Goal: Task Accomplishment & Management: Use online tool/utility

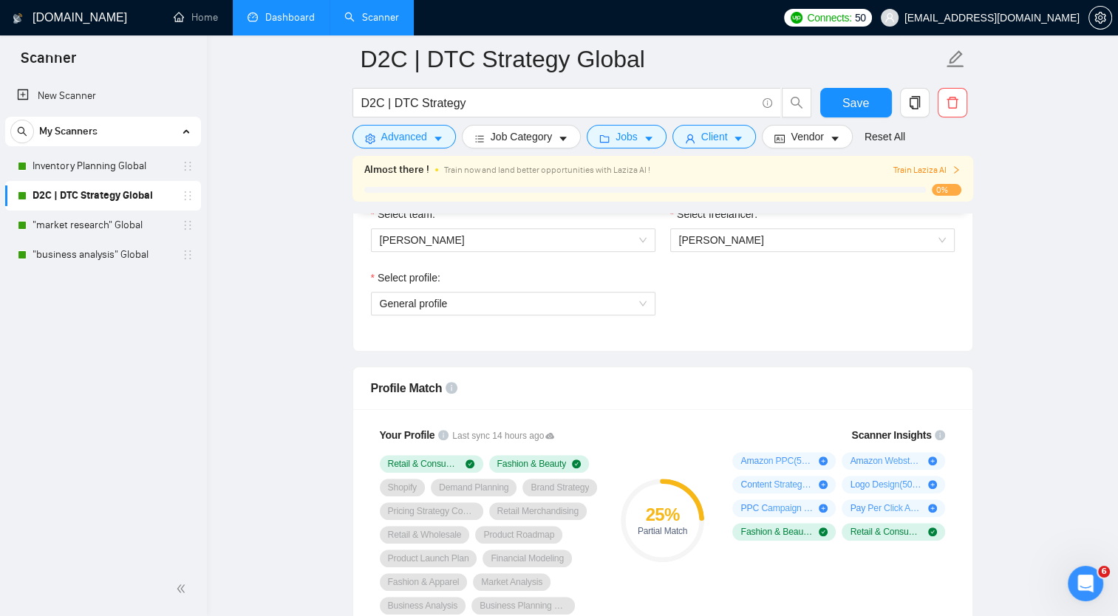
click at [296, 24] on link "Dashboard" at bounding box center [281, 17] width 67 height 13
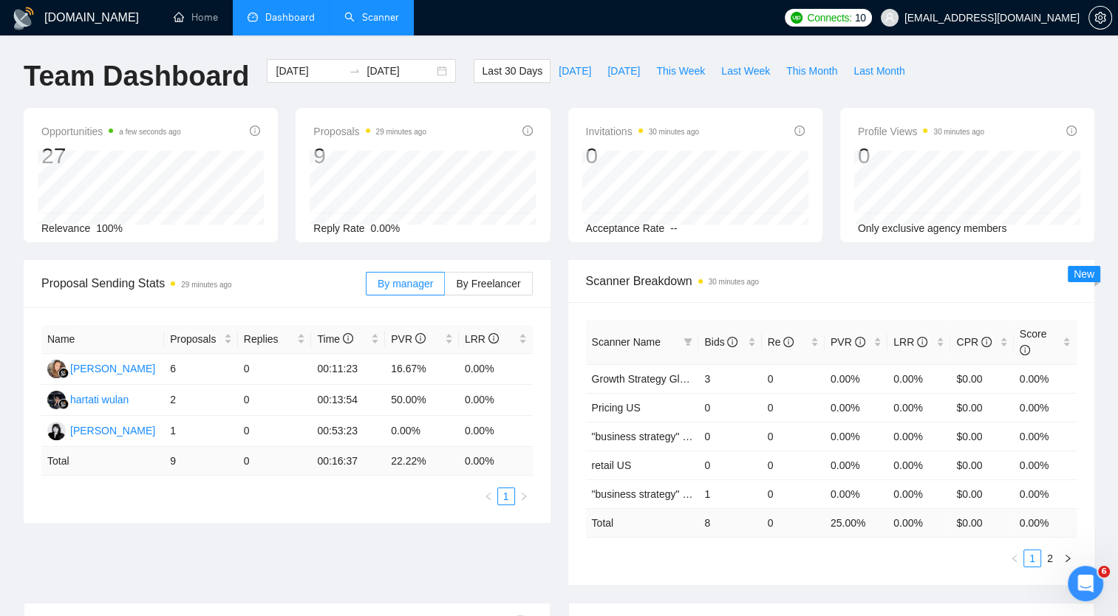
click at [367, 22] on link "Scanner" at bounding box center [371, 17] width 55 height 13
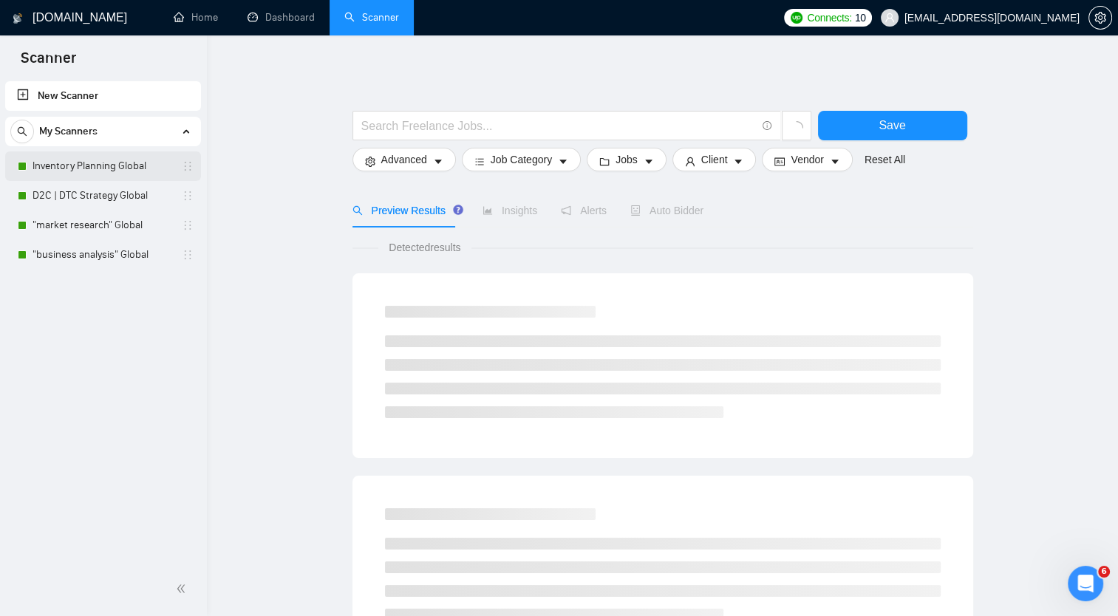
click at [83, 169] on link "Inventory Planning Global" at bounding box center [103, 167] width 140 height 30
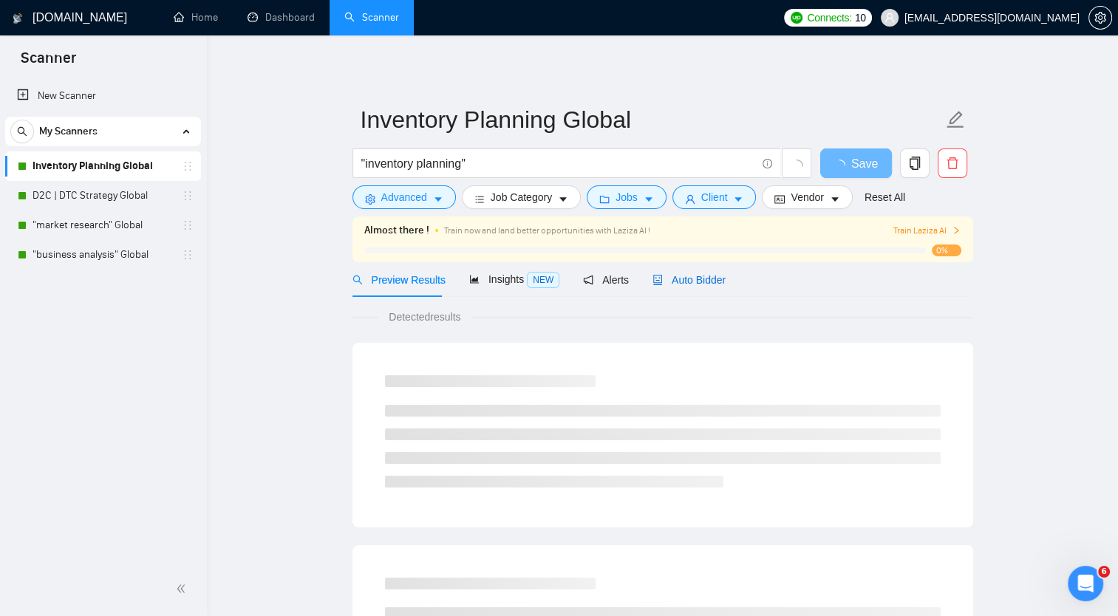
click at [693, 285] on span "Auto Bidder" at bounding box center [689, 280] width 73 height 12
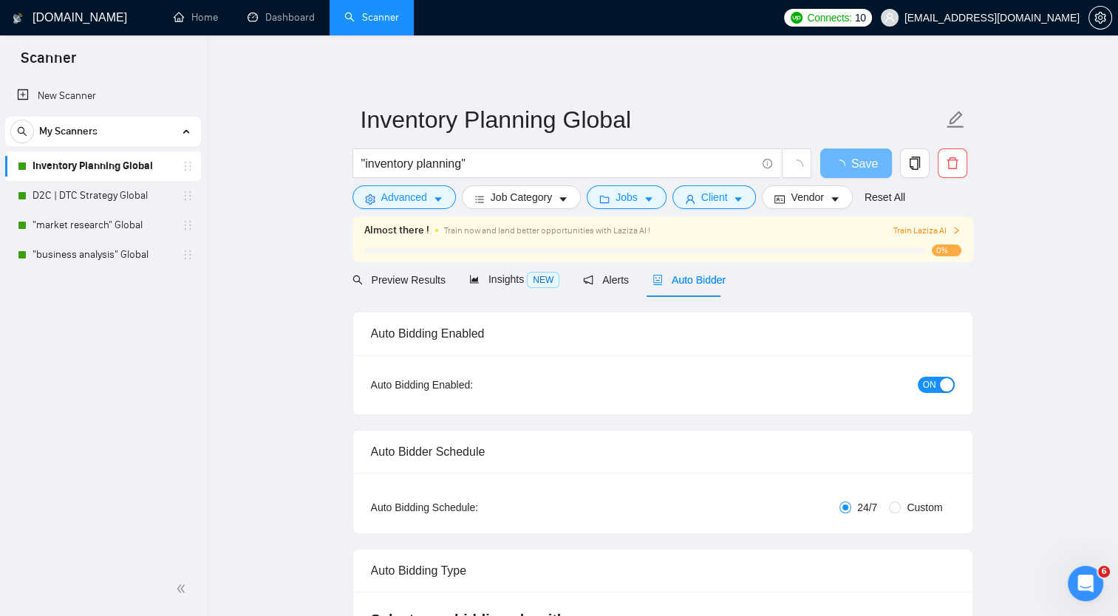
checkbox input "true"
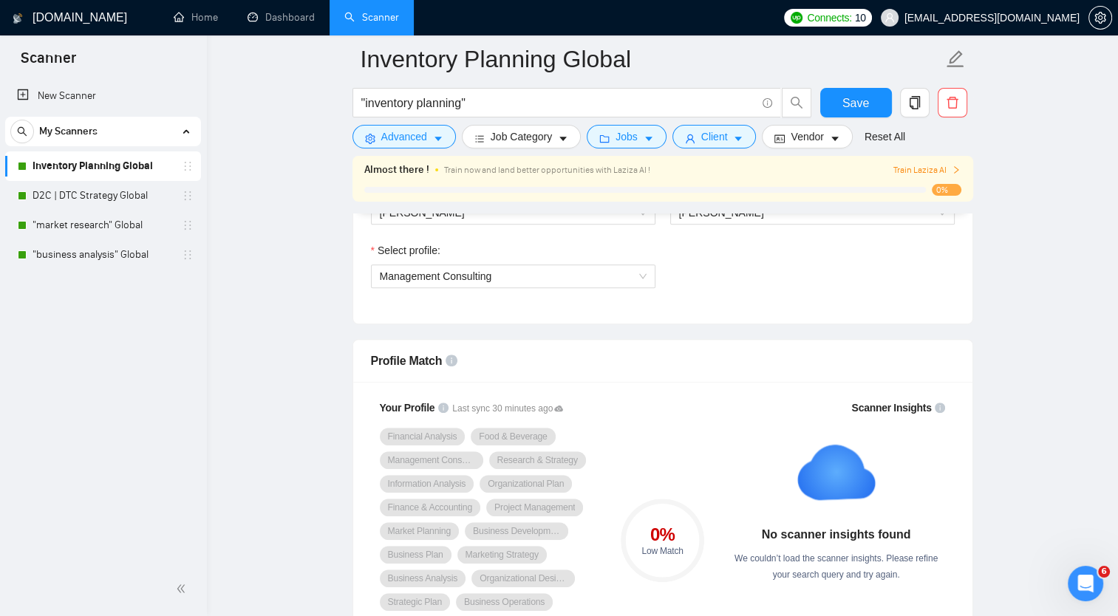
scroll to position [838, 0]
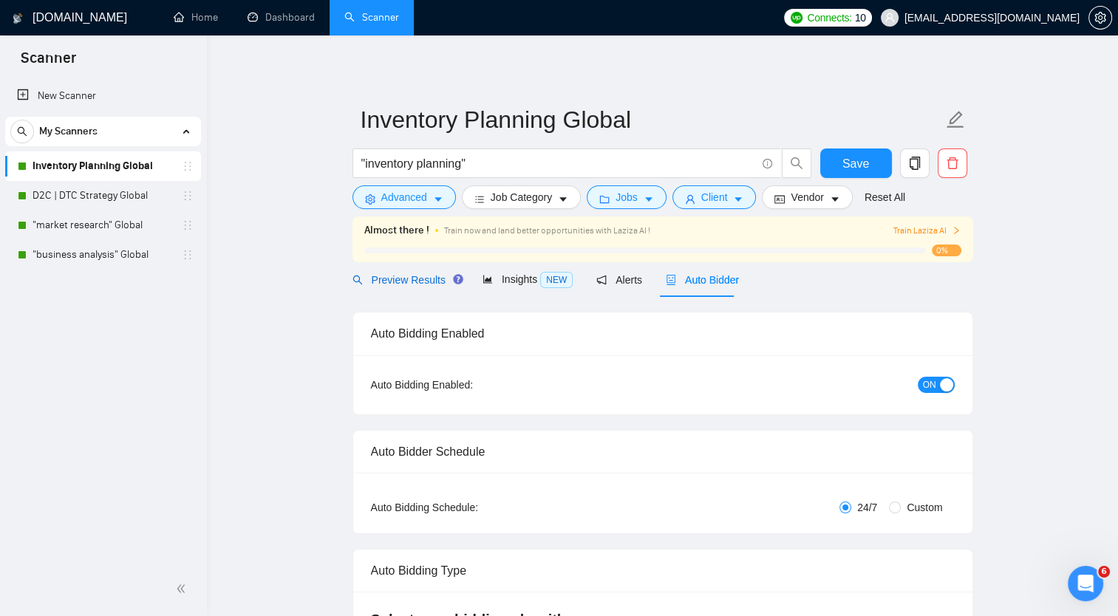
click at [410, 282] on span "Preview Results" at bounding box center [406, 280] width 106 height 12
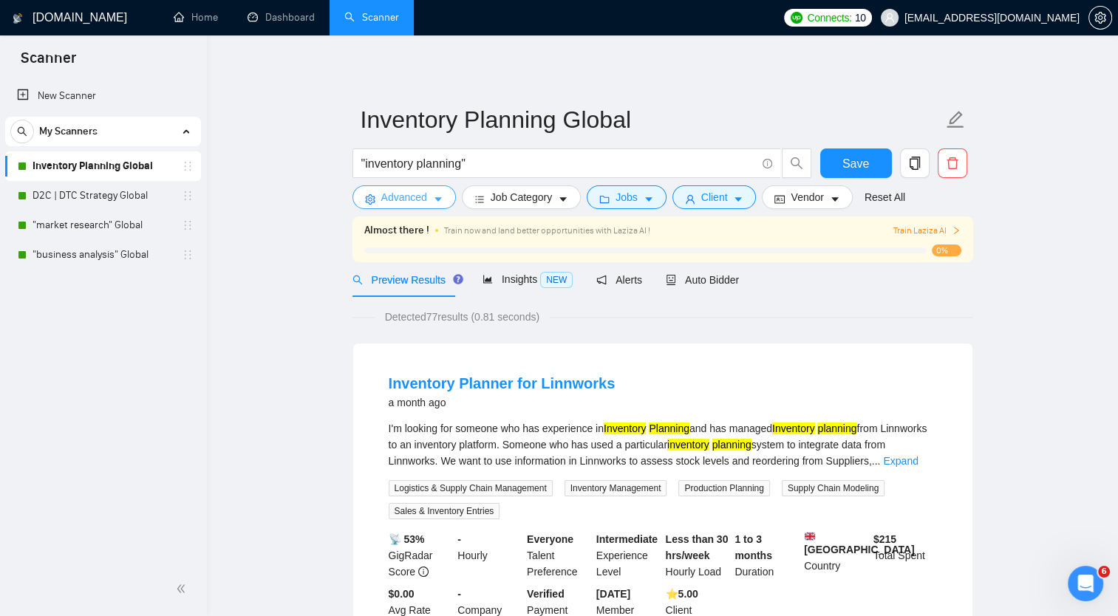
click at [435, 202] on icon "caret-down" at bounding box center [438, 199] width 10 height 10
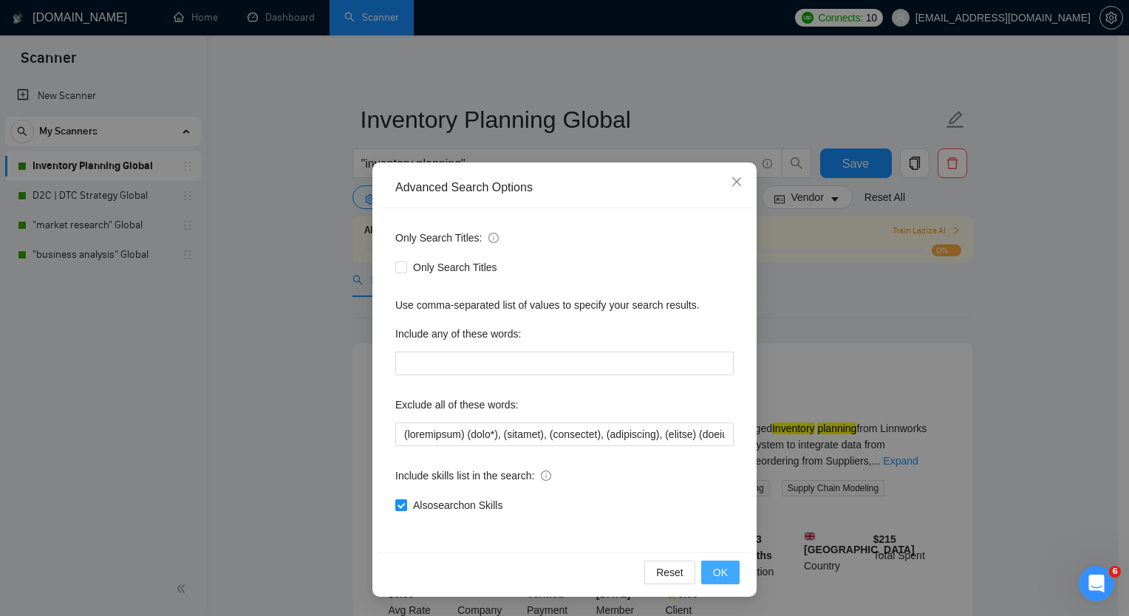
click at [724, 570] on span "OK" at bounding box center [720, 573] width 15 height 16
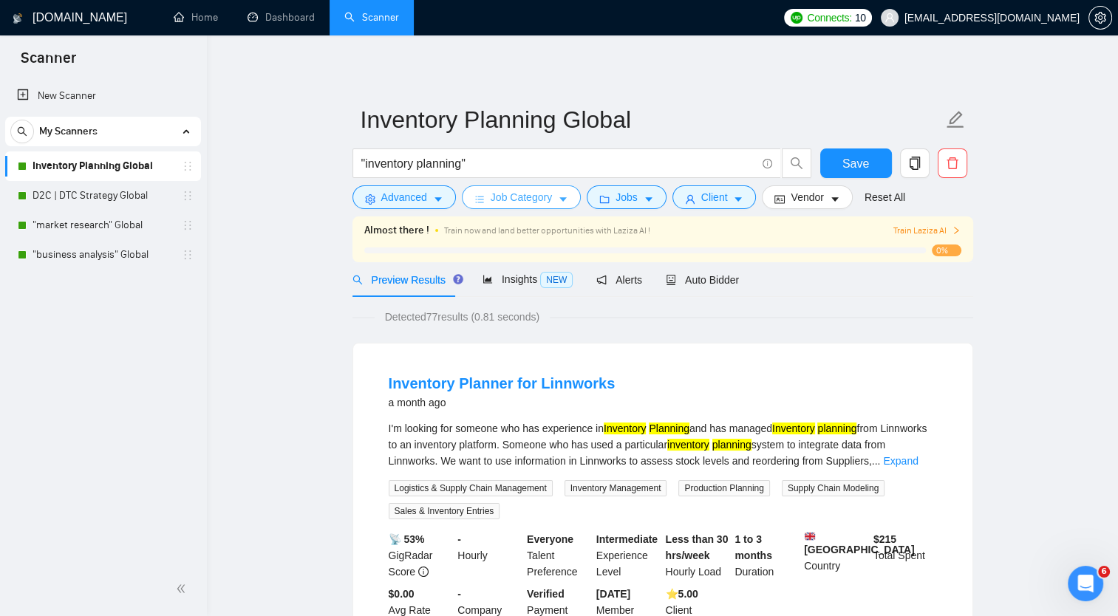
click at [558, 198] on icon "caret-down" at bounding box center [563, 199] width 10 height 10
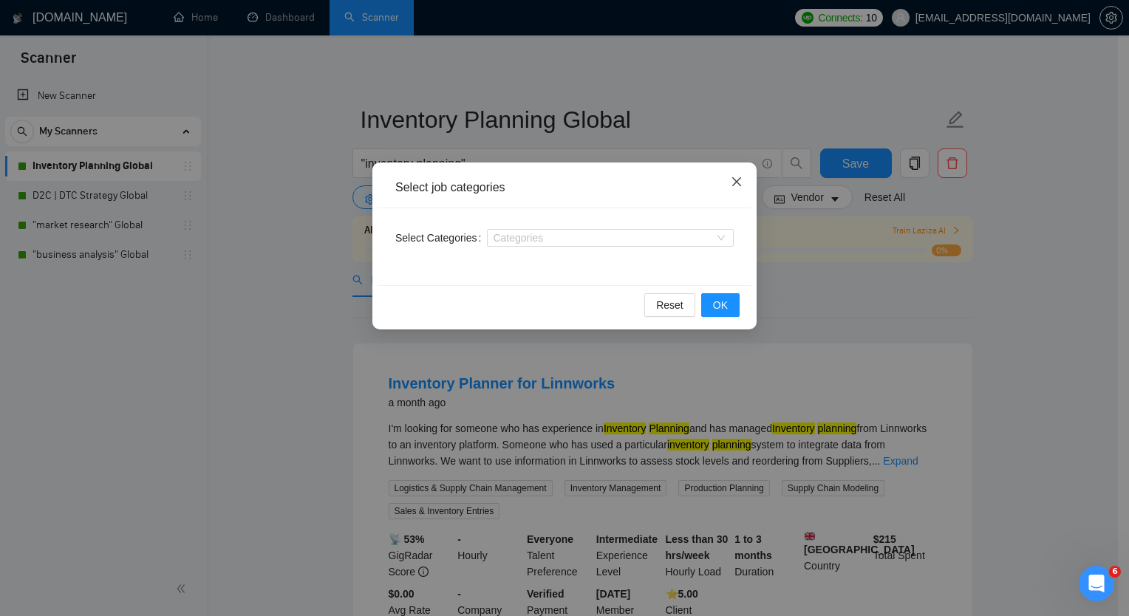
click at [740, 179] on icon "close" at bounding box center [737, 181] width 9 height 9
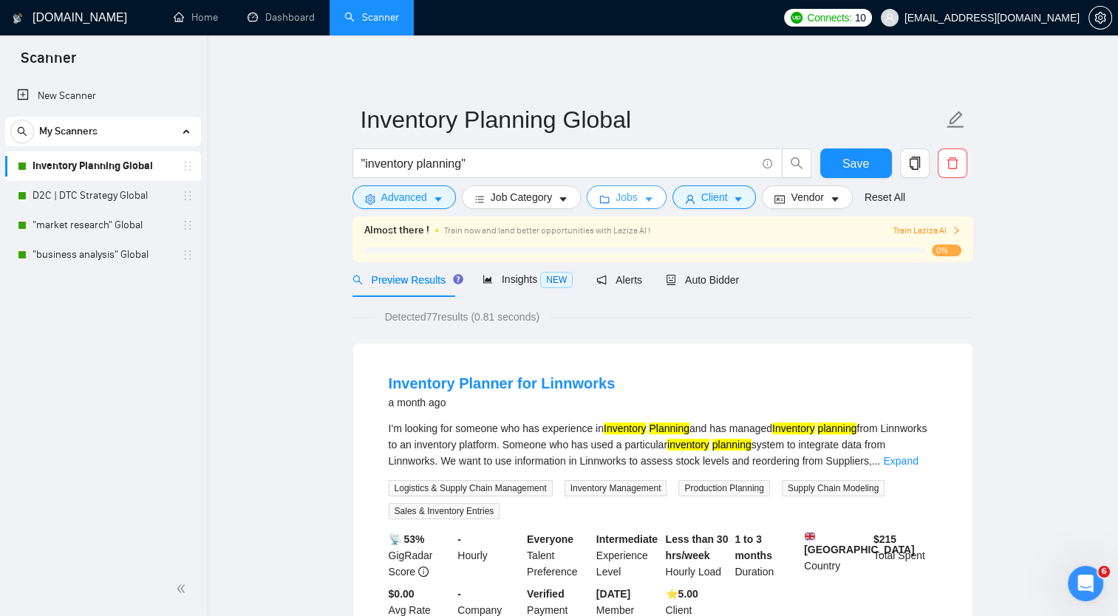
click at [647, 200] on icon "caret-down" at bounding box center [649, 199] width 10 height 10
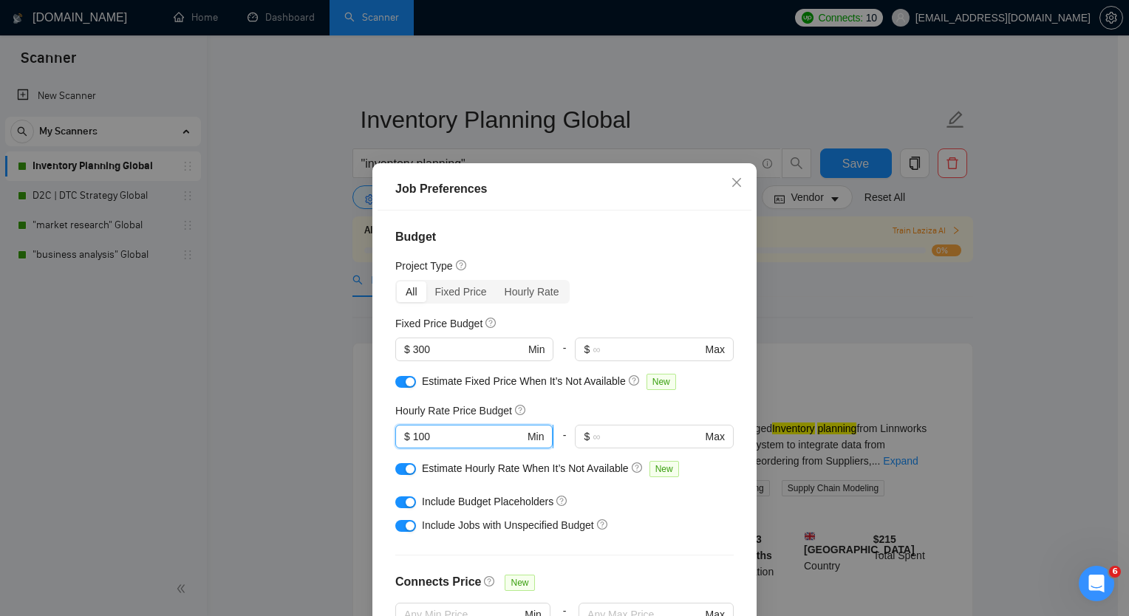
drag, startPoint x: 456, startPoint y: 439, endPoint x: 403, endPoint y: 433, distance: 53.5
click at [403, 433] on span "$ 100 Min" at bounding box center [473, 437] width 157 height 24
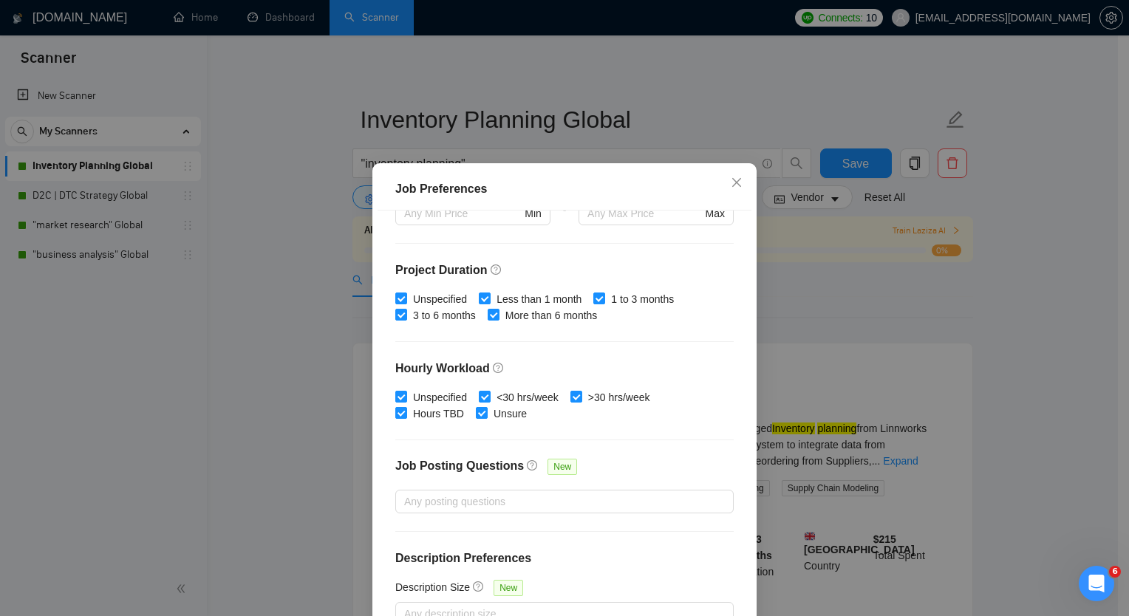
scroll to position [89, 0]
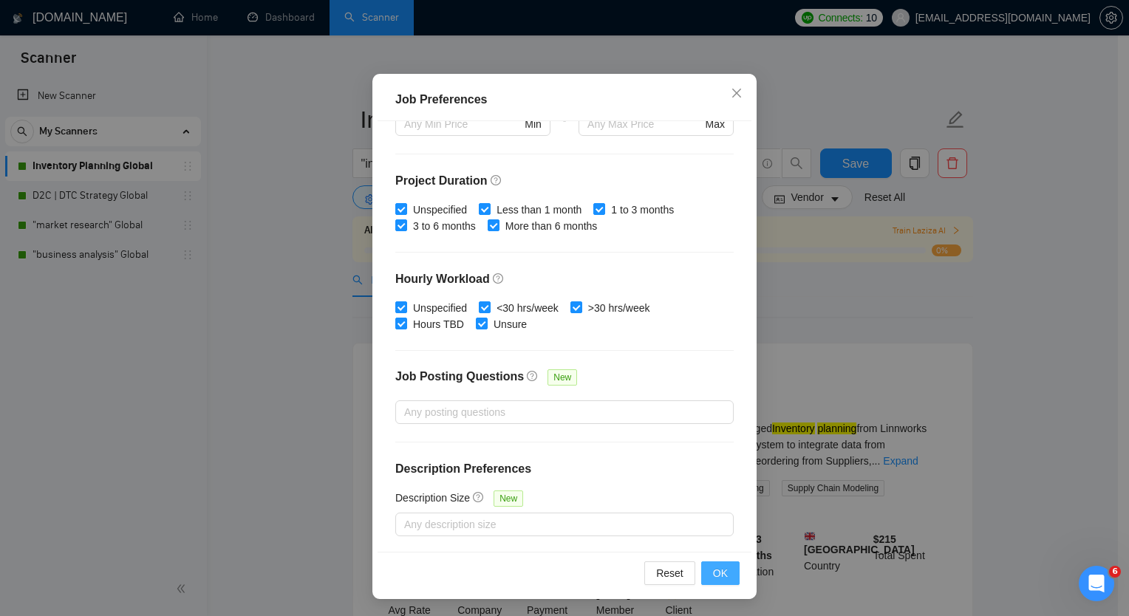
type input "50"
click at [719, 576] on span "OK" at bounding box center [720, 573] width 15 height 16
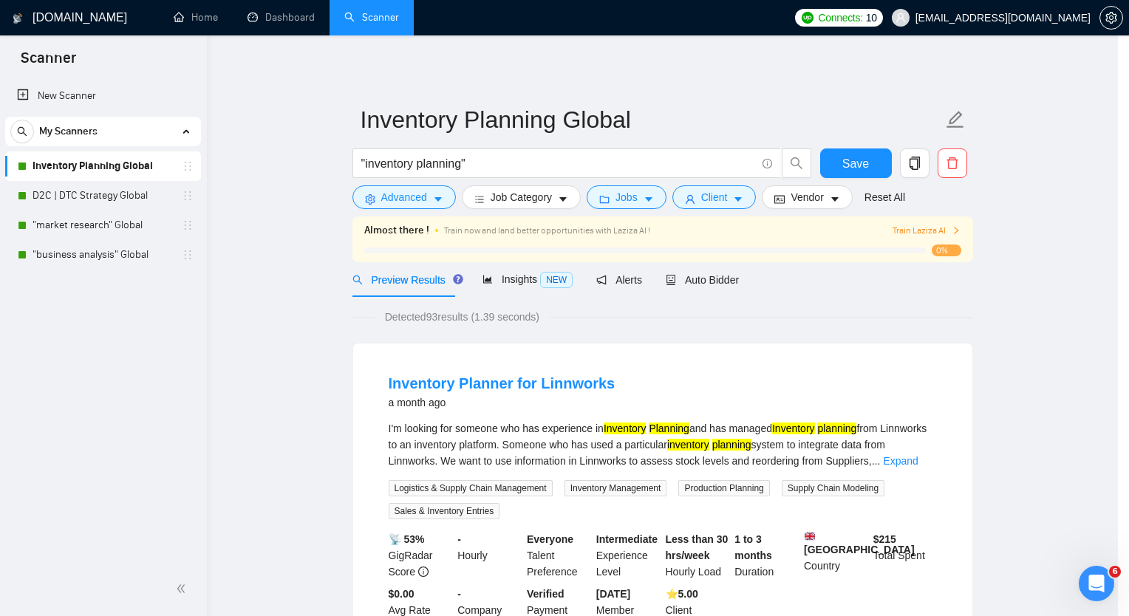
scroll to position [16, 0]
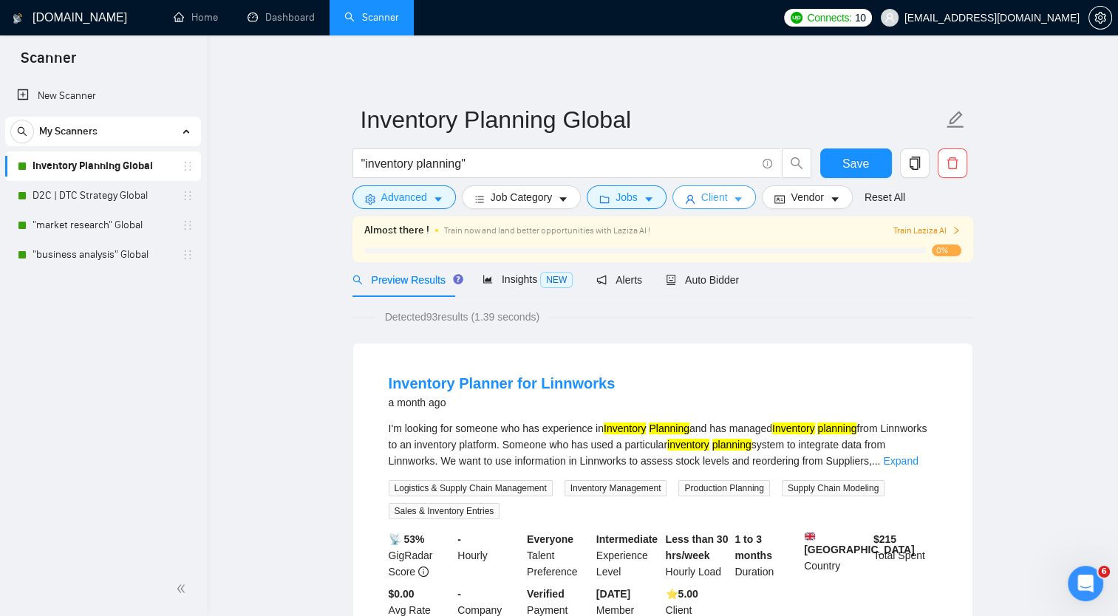
click at [713, 194] on span "Client" at bounding box center [714, 197] width 27 height 16
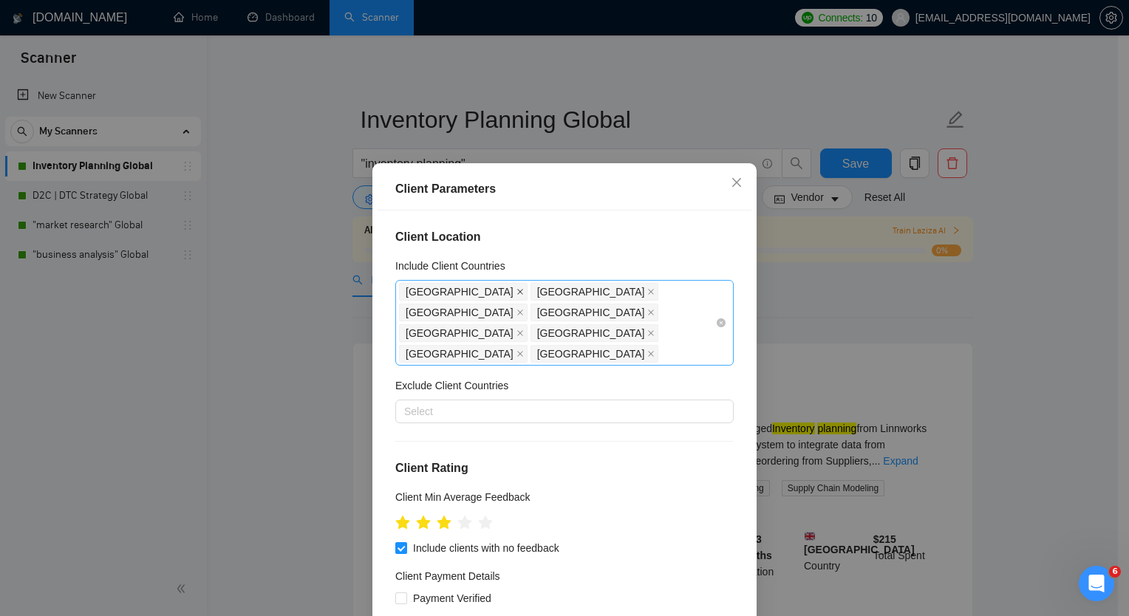
click at [517, 289] on icon "close" at bounding box center [520, 291] width 7 height 7
click at [476, 291] on span "[GEOGRAPHIC_DATA]" at bounding box center [463, 292] width 129 height 18
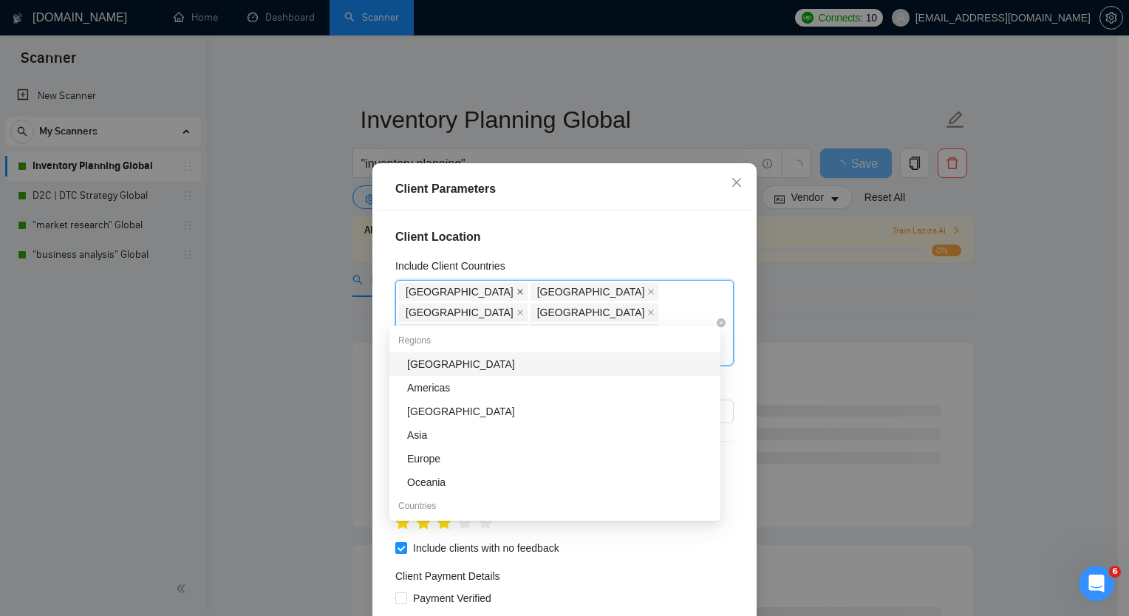
click at [517, 294] on icon "close" at bounding box center [520, 291] width 7 height 7
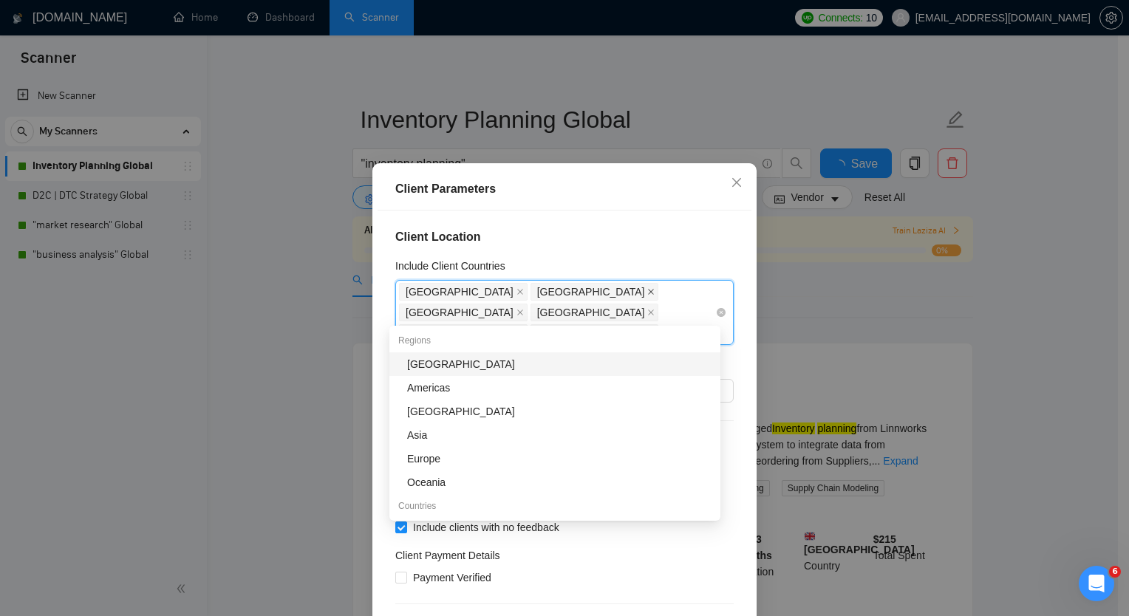
click at [648, 292] on icon "close" at bounding box center [651, 291] width 7 height 7
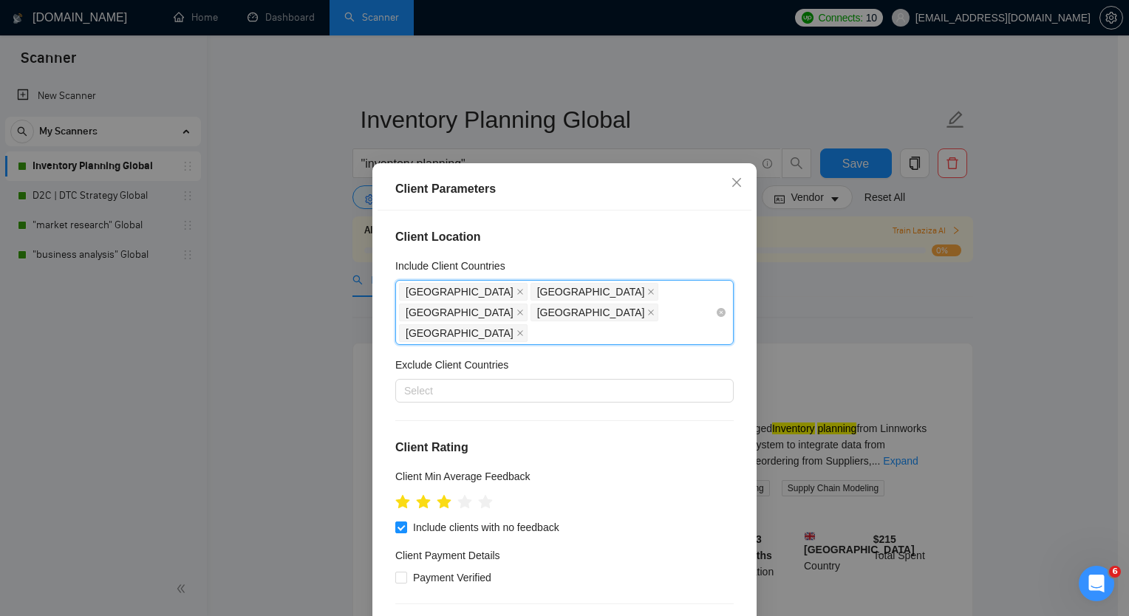
click at [531, 292] on span "[GEOGRAPHIC_DATA]" at bounding box center [595, 292] width 129 height 18
click at [649, 291] on icon "close" at bounding box center [652, 292] width 6 height 6
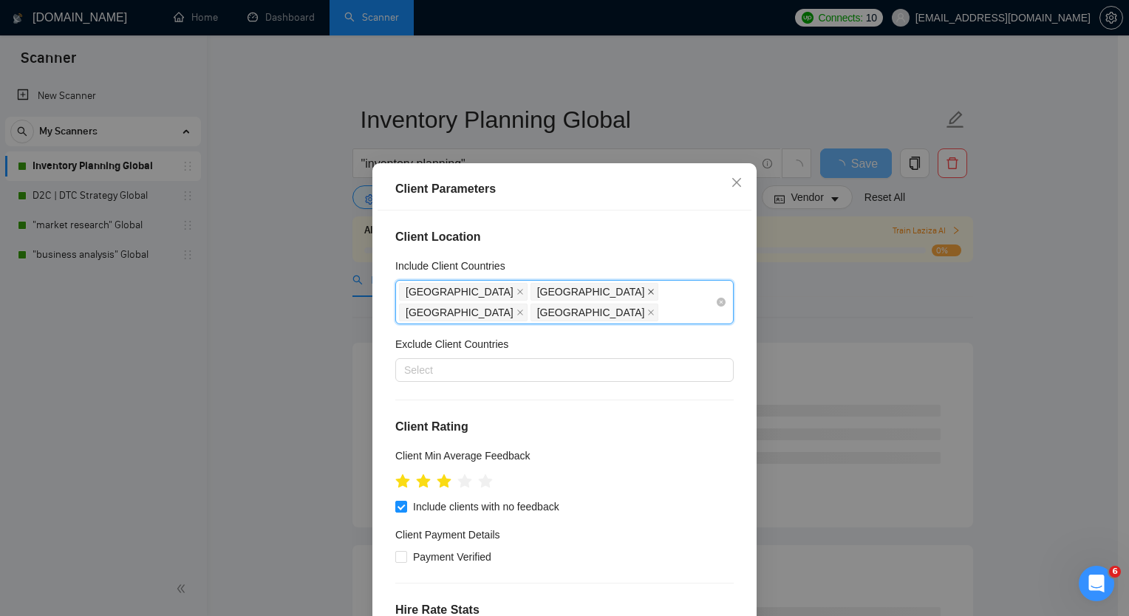
click at [648, 291] on icon "close" at bounding box center [651, 291] width 7 height 7
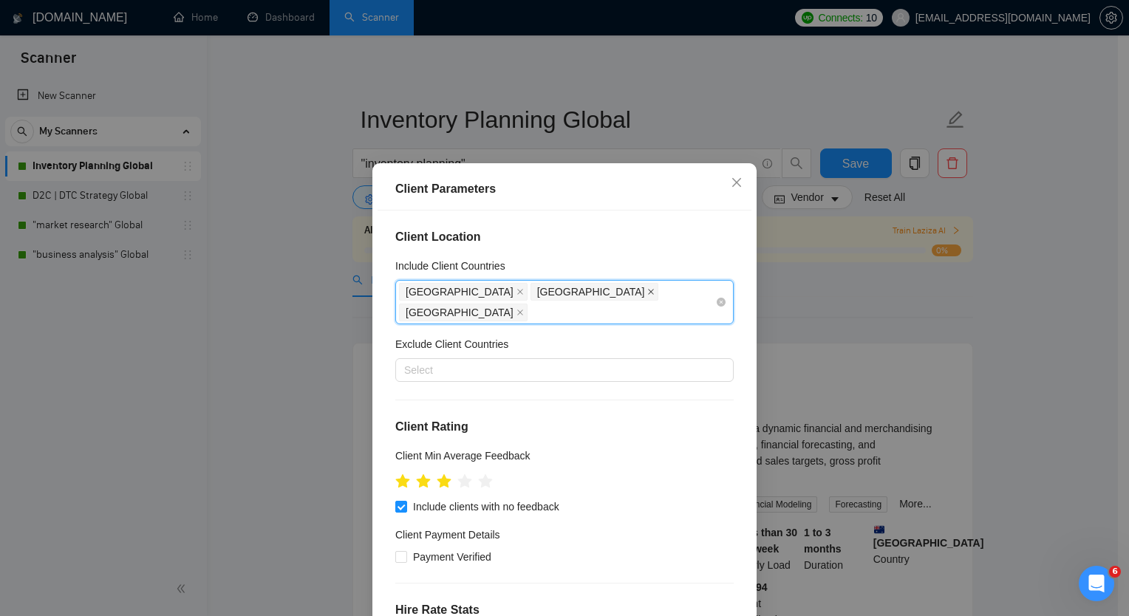
click at [648, 291] on icon "close" at bounding box center [651, 291] width 7 height 7
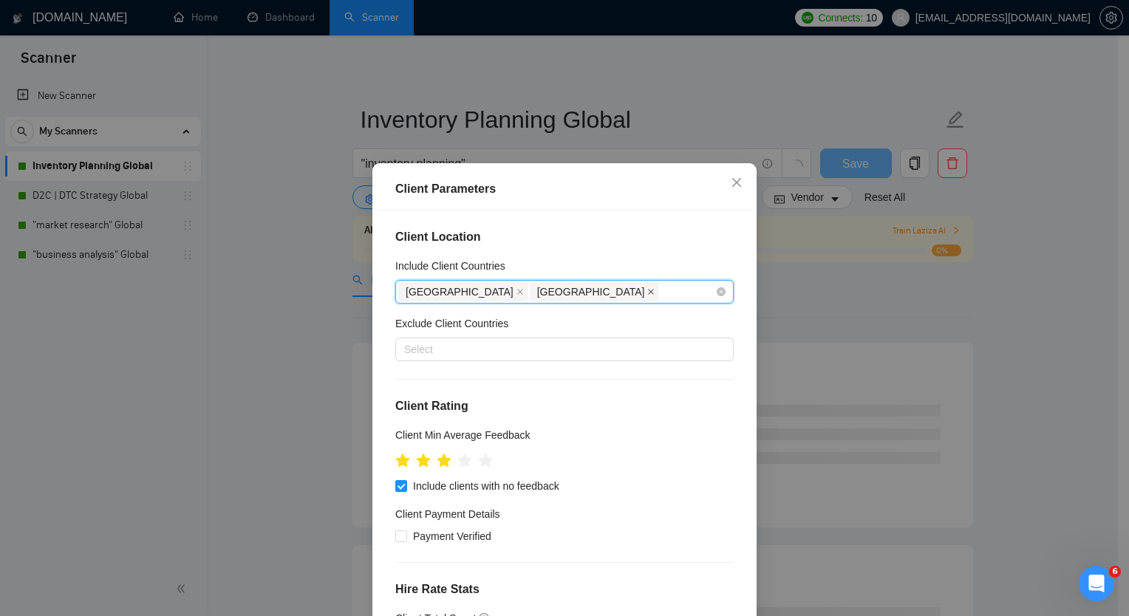
click at [648, 290] on icon "close" at bounding box center [651, 291] width 7 height 7
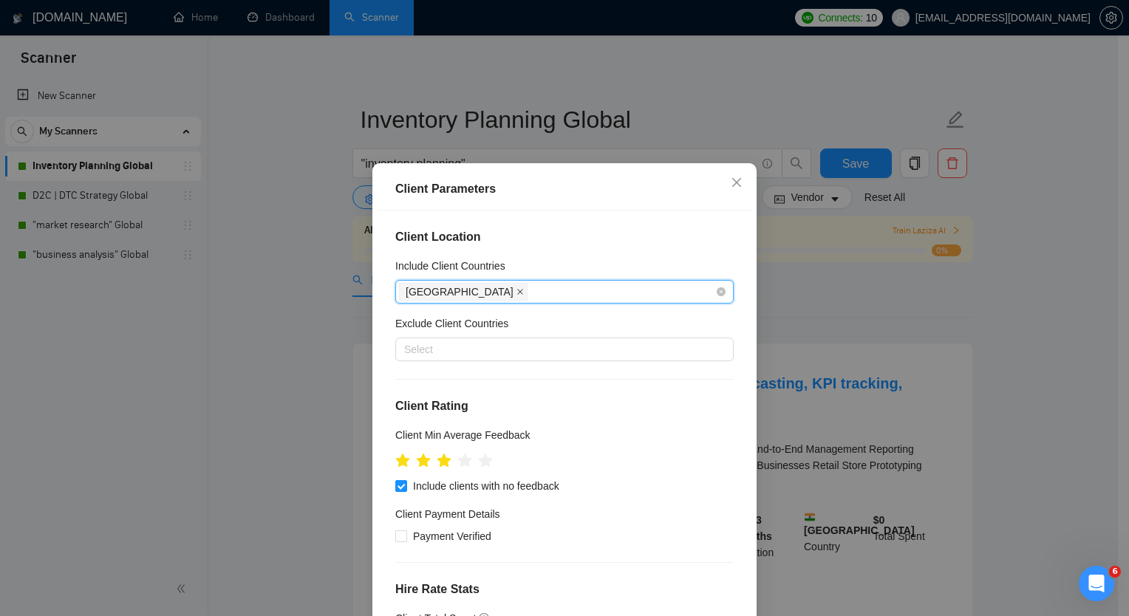
click at [517, 295] on span at bounding box center [520, 292] width 7 height 16
click at [437, 466] on icon "star" at bounding box center [445, 461] width 16 height 15
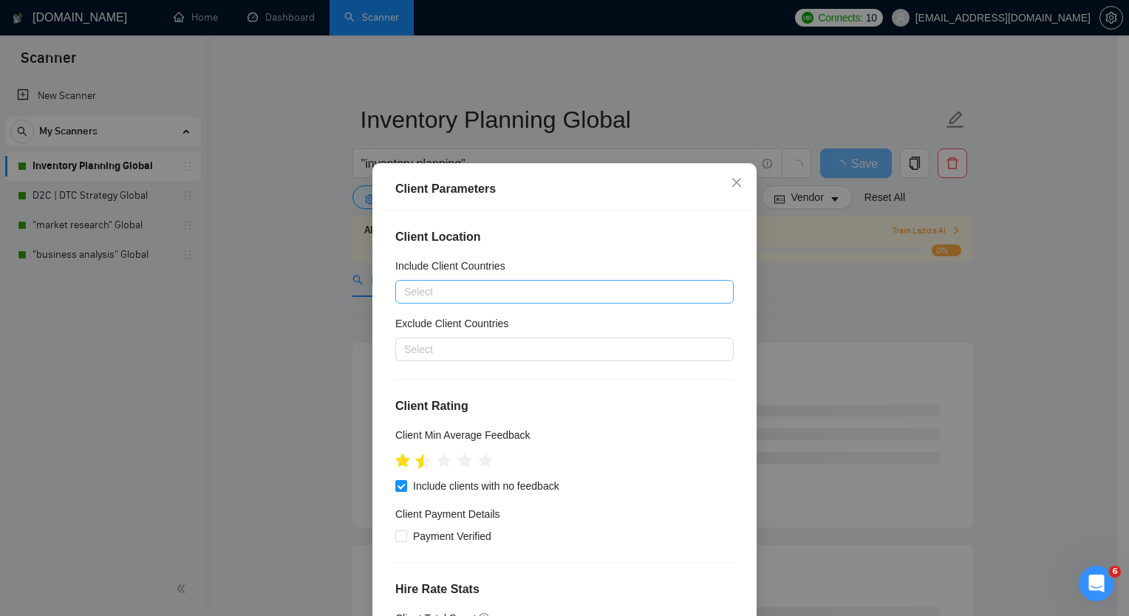
click at [416, 463] on icon "star" at bounding box center [424, 461] width 16 height 15
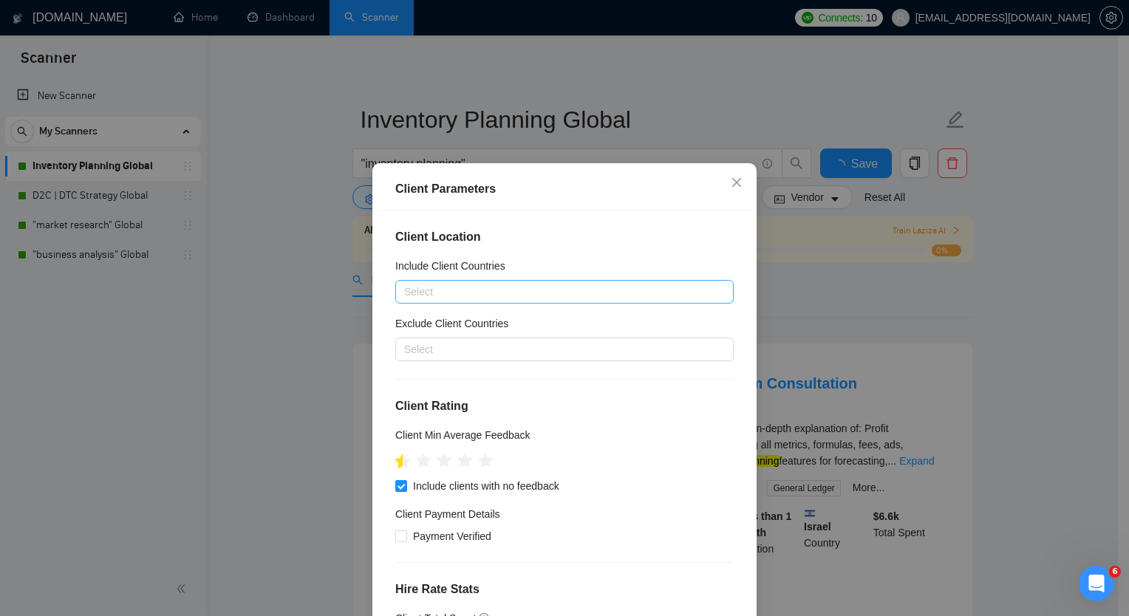
click at [395, 464] on icon "star" at bounding box center [403, 461] width 16 height 15
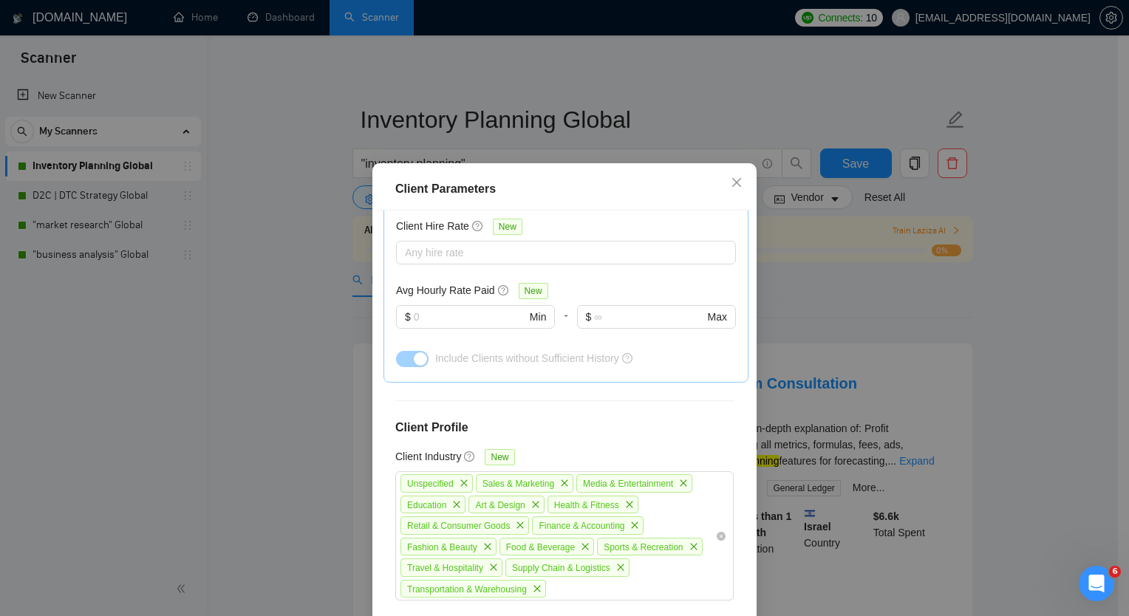
scroll to position [549, 0]
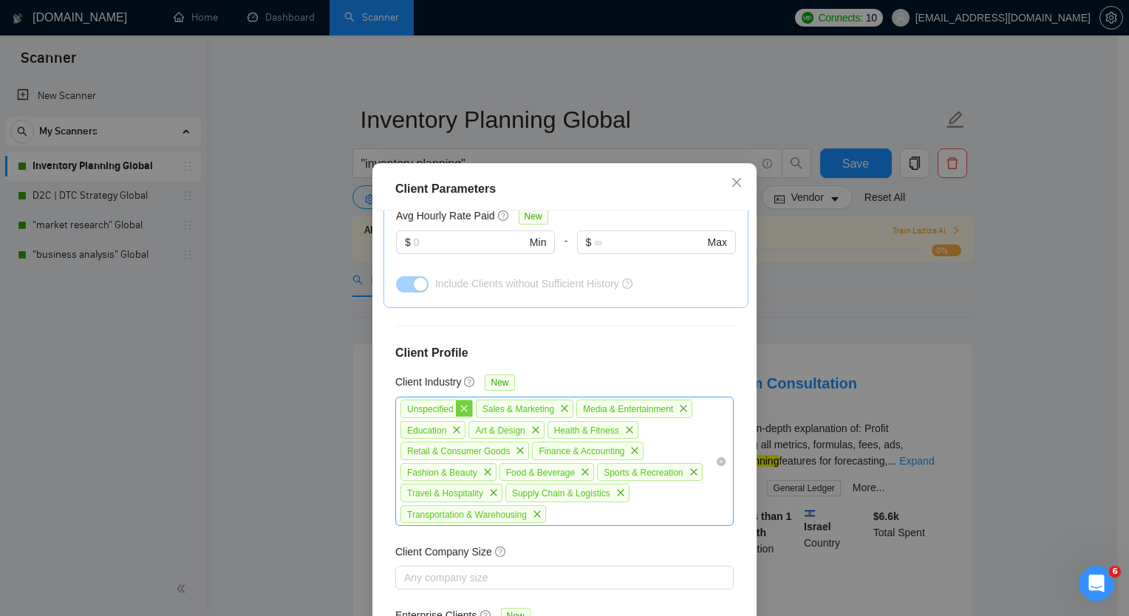
click at [460, 410] on icon "close" at bounding box center [464, 408] width 9 height 9
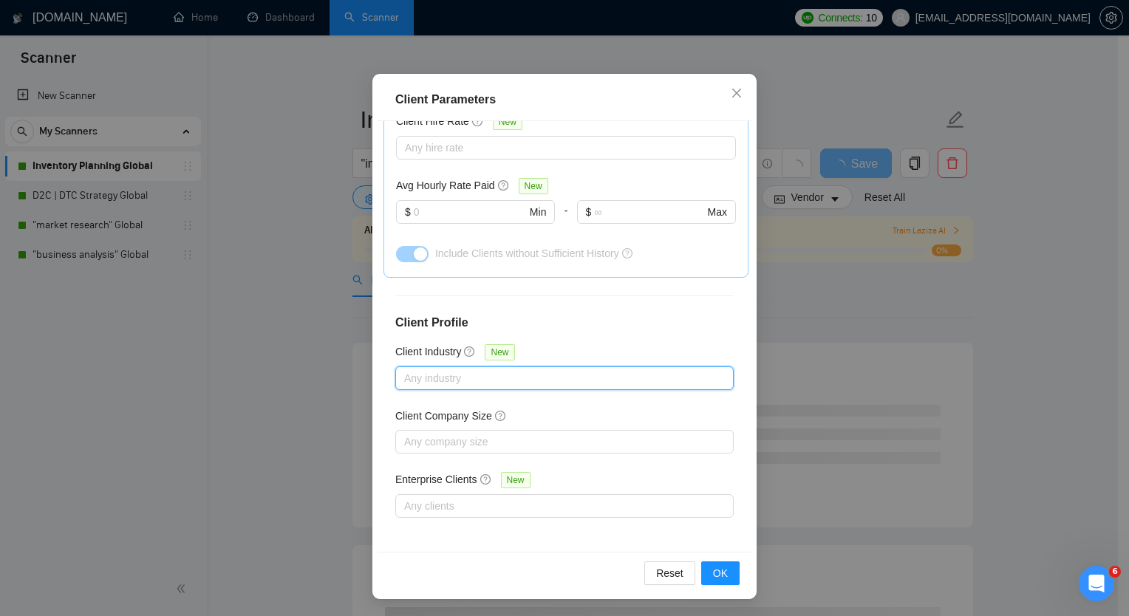
scroll to position [89, 0]
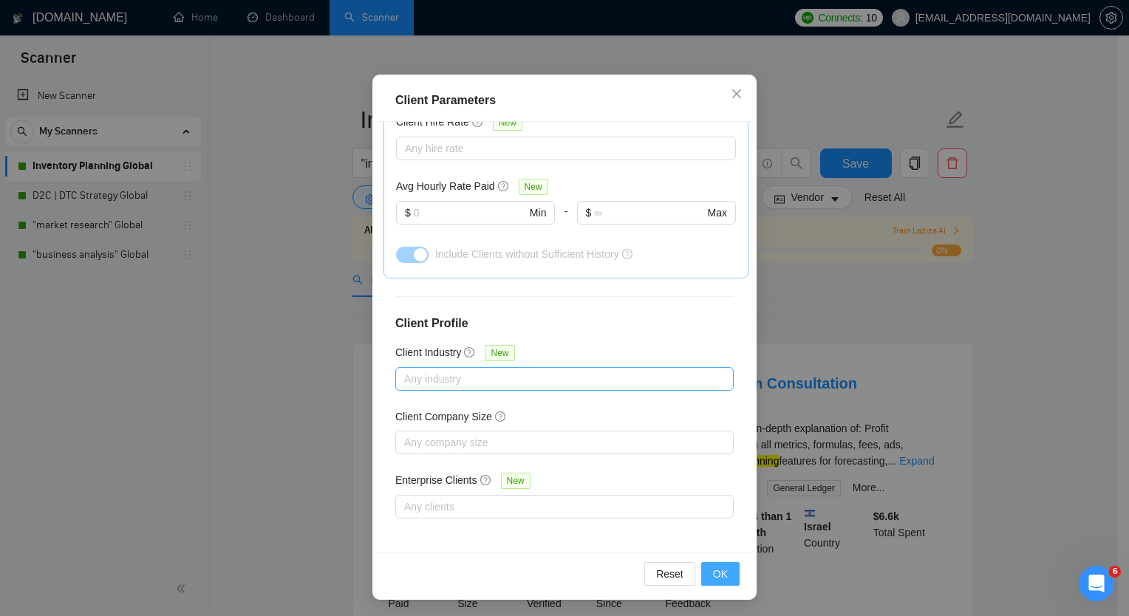
click at [713, 577] on span "OK" at bounding box center [720, 574] width 15 height 16
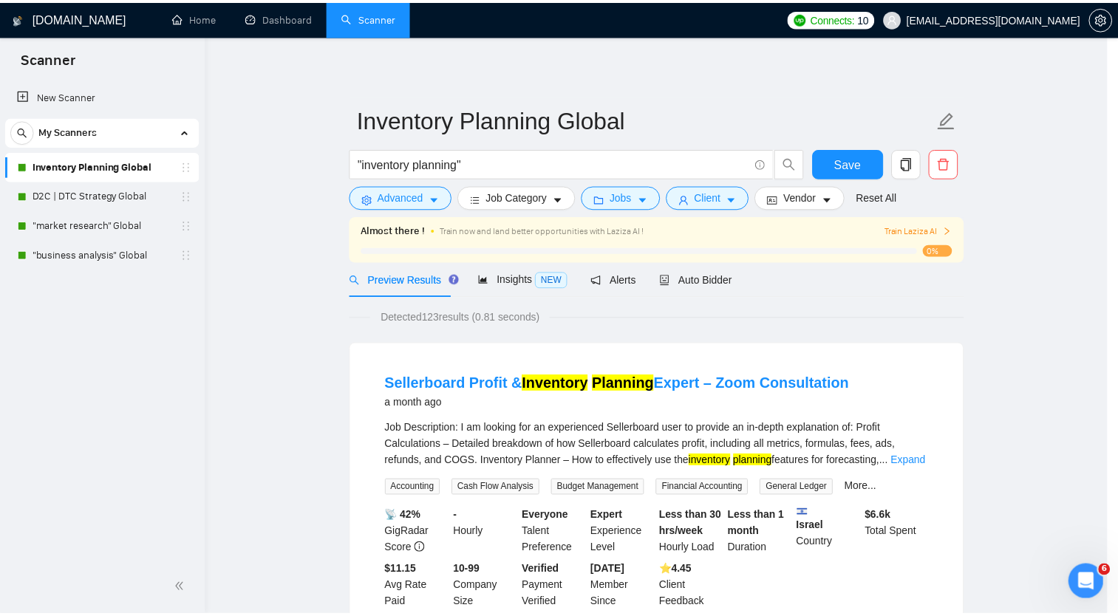
scroll to position [16, 0]
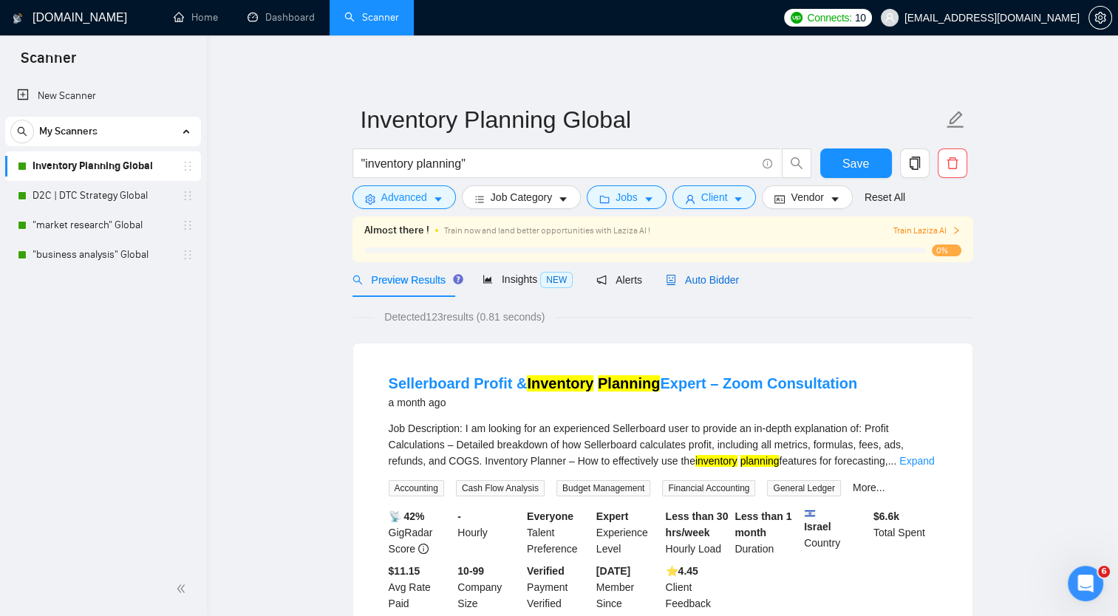
click at [710, 285] on span "Auto Bidder" at bounding box center [702, 280] width 73 height 12
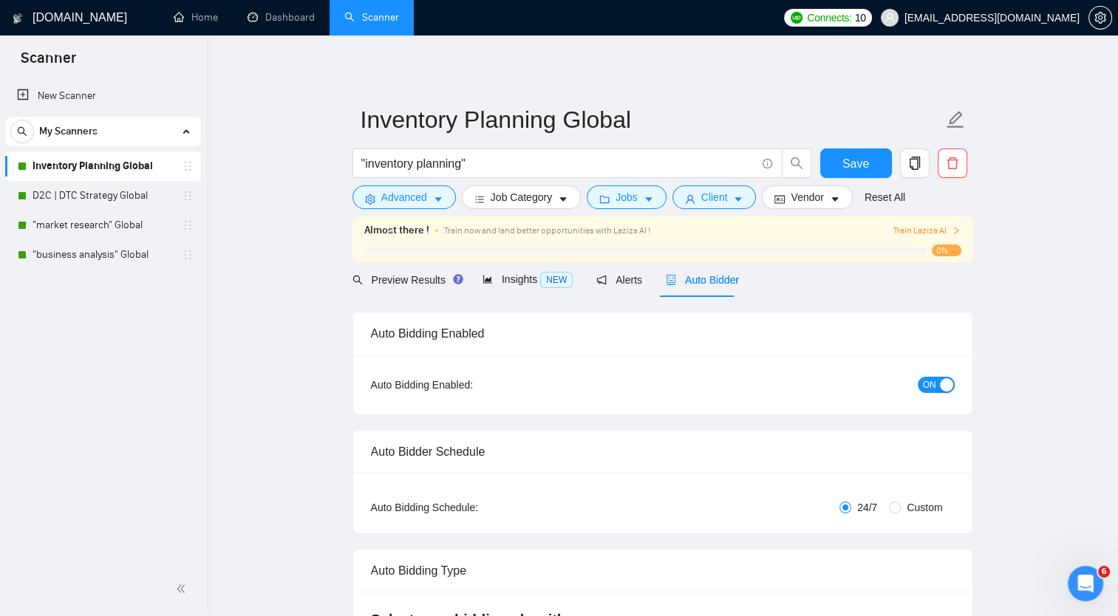
checkbox input "true"
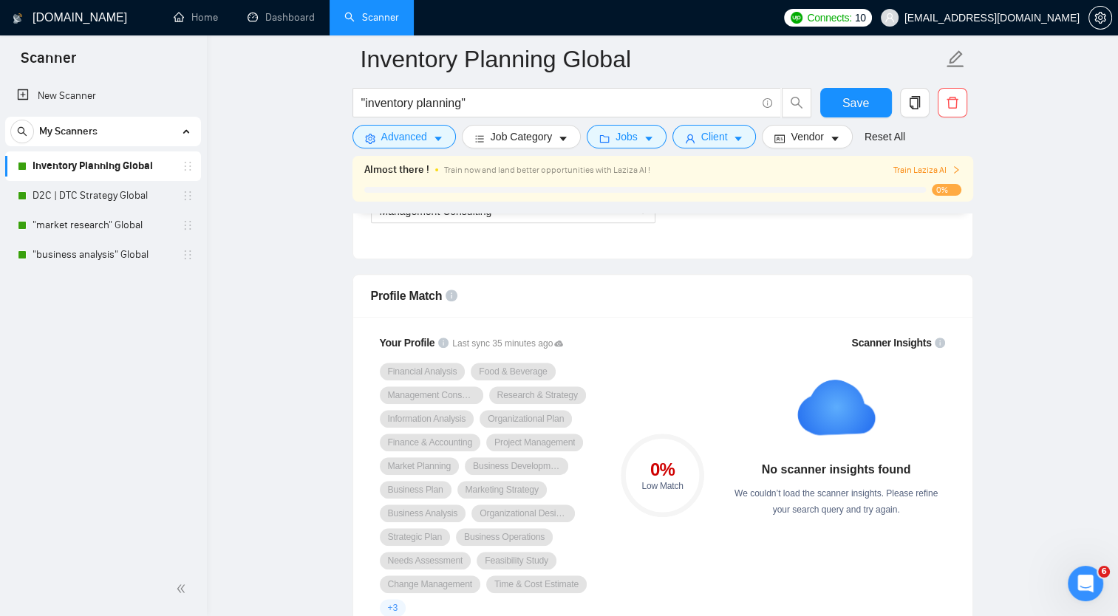
scroll to position [903, 0]
click at [118, 196] on link "D2C | DTC Strategy Global" at bounding box center [103, 196] width 140 height 30
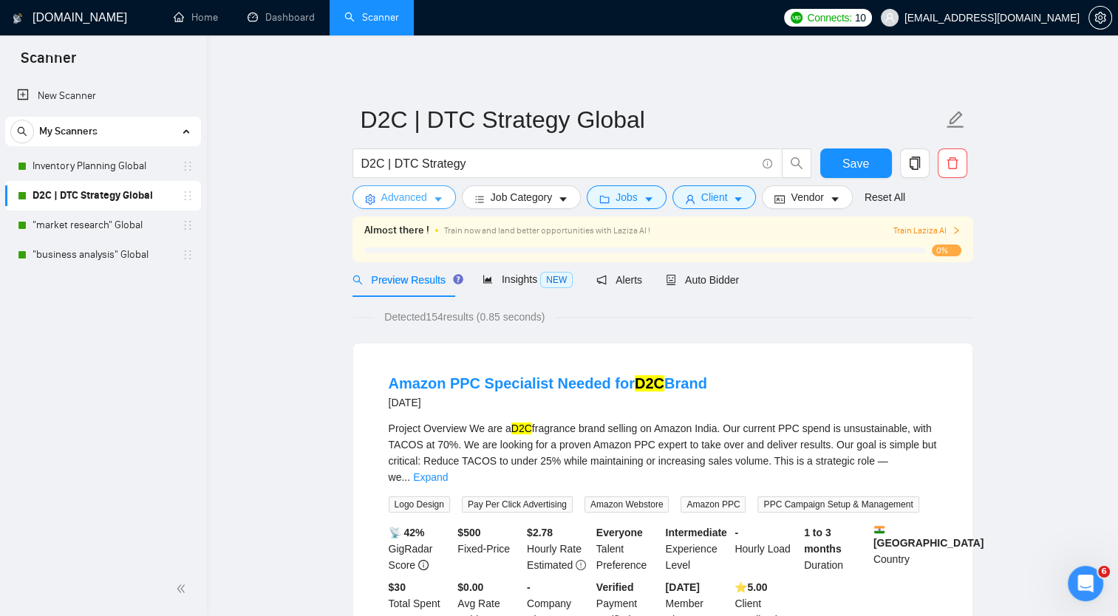
click at [436, 197] on icon "caret-down" at bounding box center [438, 199] width 10 height 10
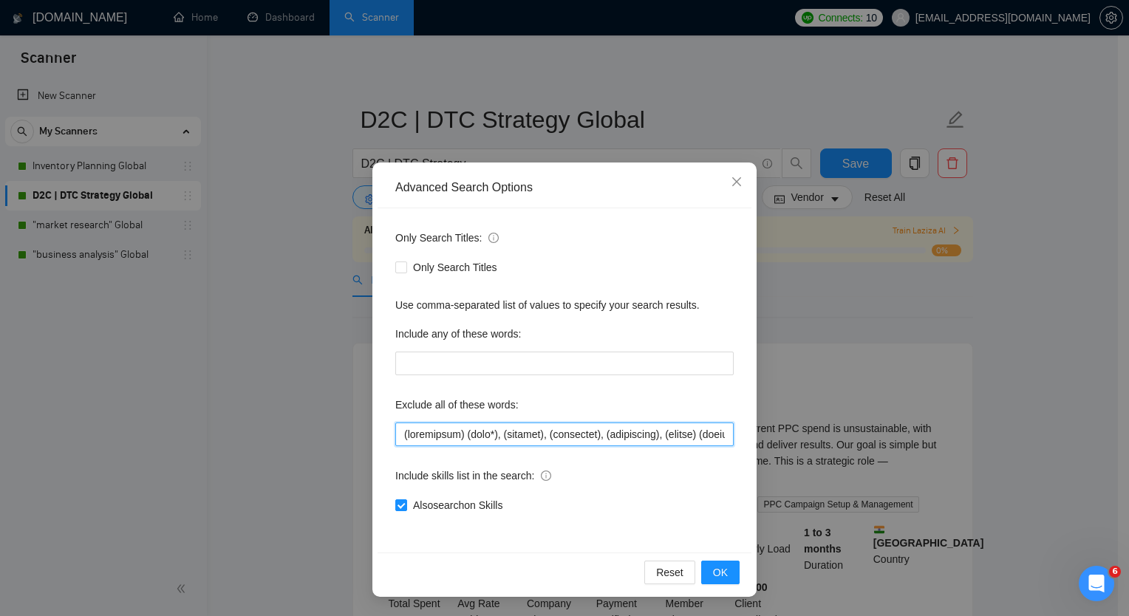
drag, startPoint x: 401, startPoint y: 435, endPoint x: 1132, endPoint y: 506, distance: 734.4
click at [1118, 506] on html "Scanner New Scanner My Scanners Inventory Planning Global D2C | DTC Strategy Gl…" at bounding box center [564, 308] width 1129 height 616
type input "ostScript), (maga), (maha), (law), (ActiveCampaign), (3d) (modeling), (WMS), (l…"
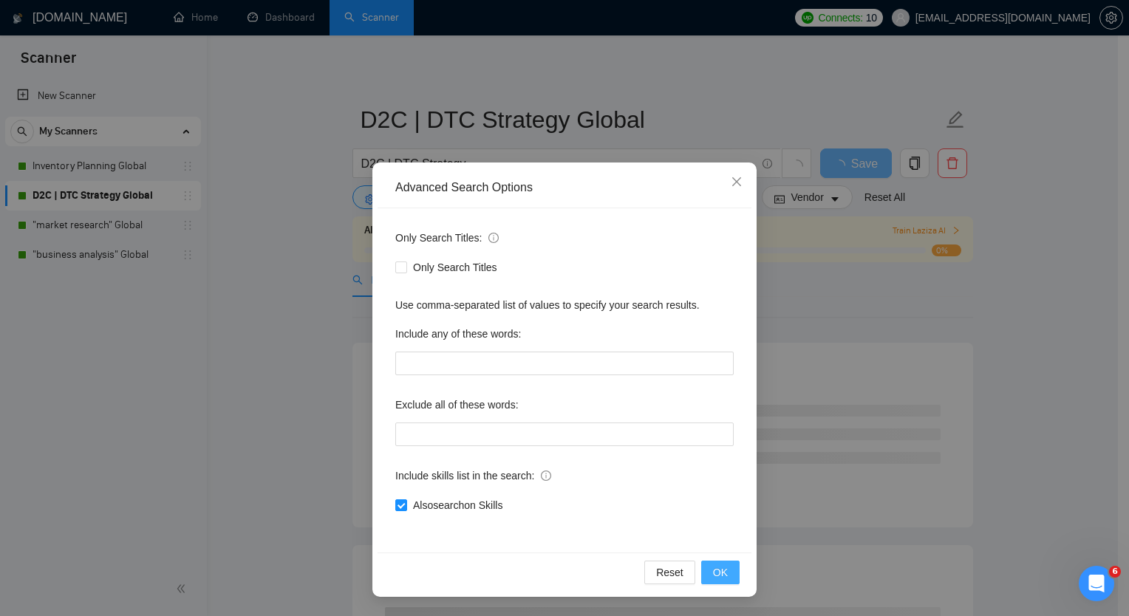
click at [720, 566] on span "OK" at bounding box center [720, 573] width 15 height 16
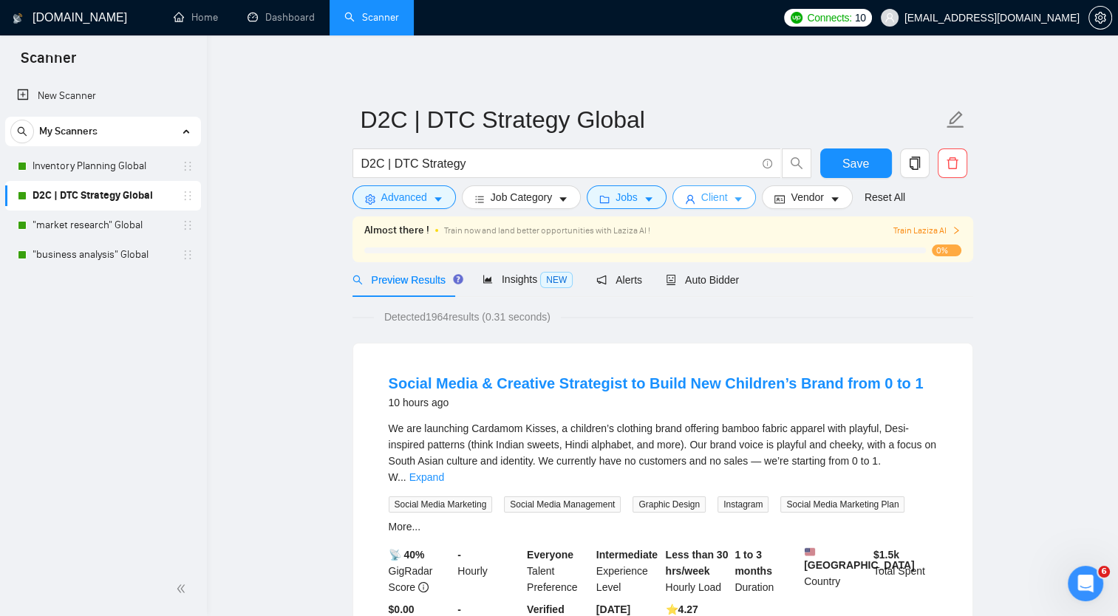
click at [735, 200] on icon "caret-down" at bounding box center [738, 200] width 7 height 4
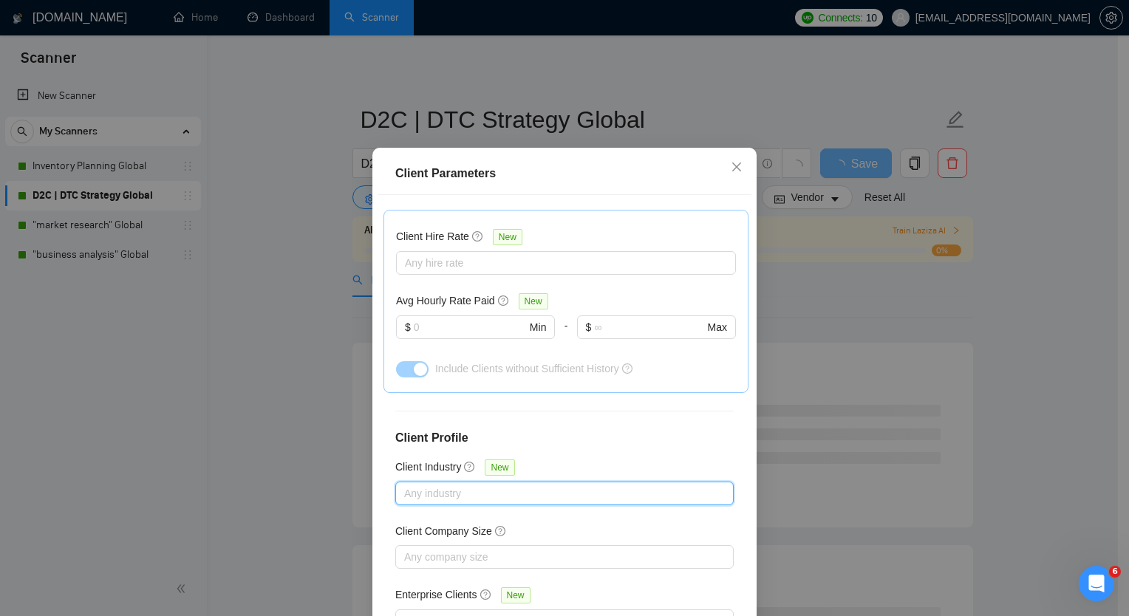
scroll to position [89, 0]
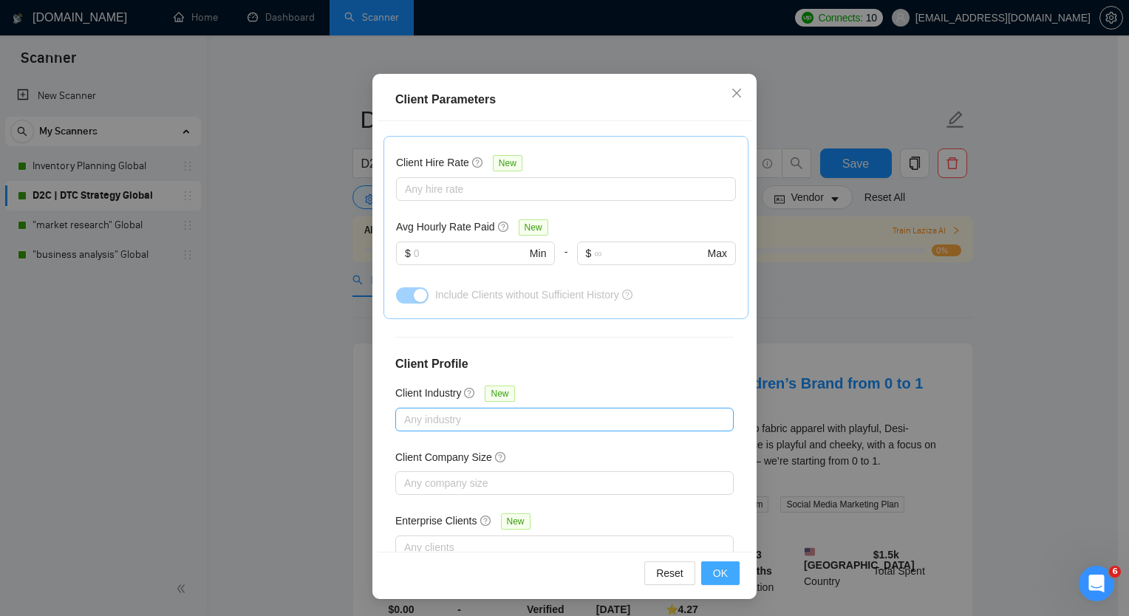
click at [718, 573] on span "OK" at bounding box center [720, 573] width 15 height 16
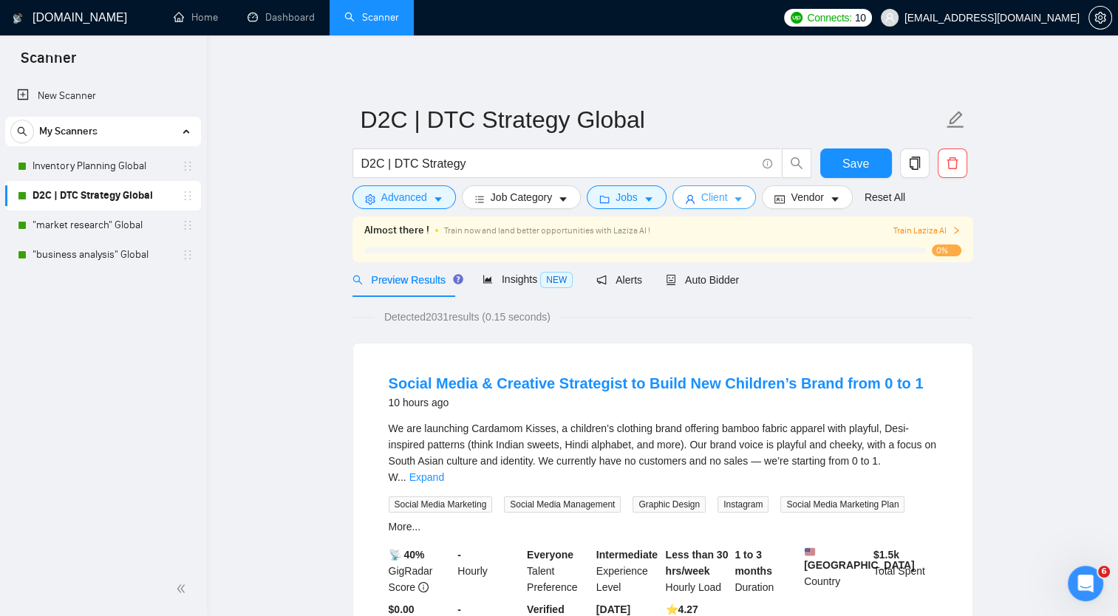
scroll to position [0, 0]
